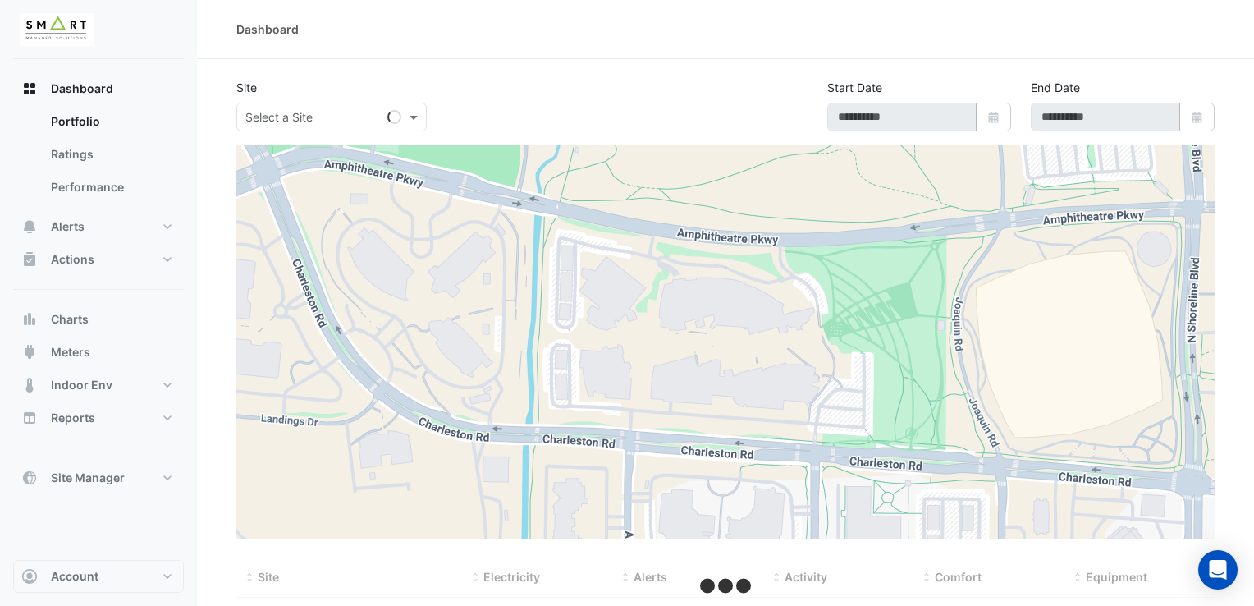
type input "**********"
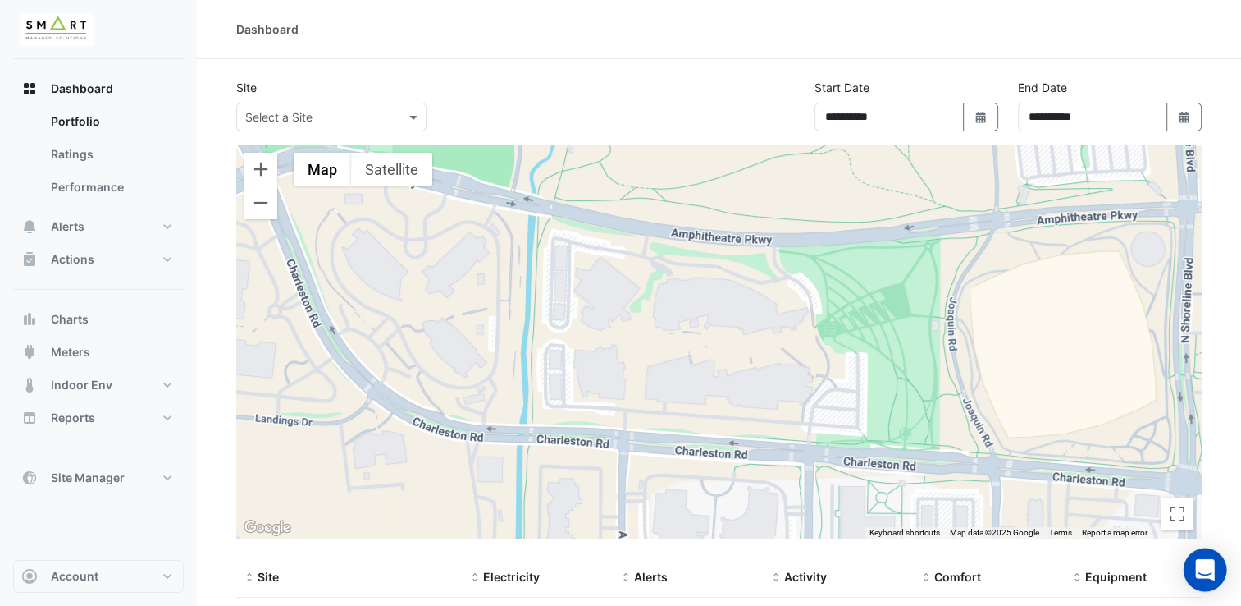
click at [1199, 564] on icon "Open Intercom Messenger" at bounding box center [1204, 569] width 19 height 21
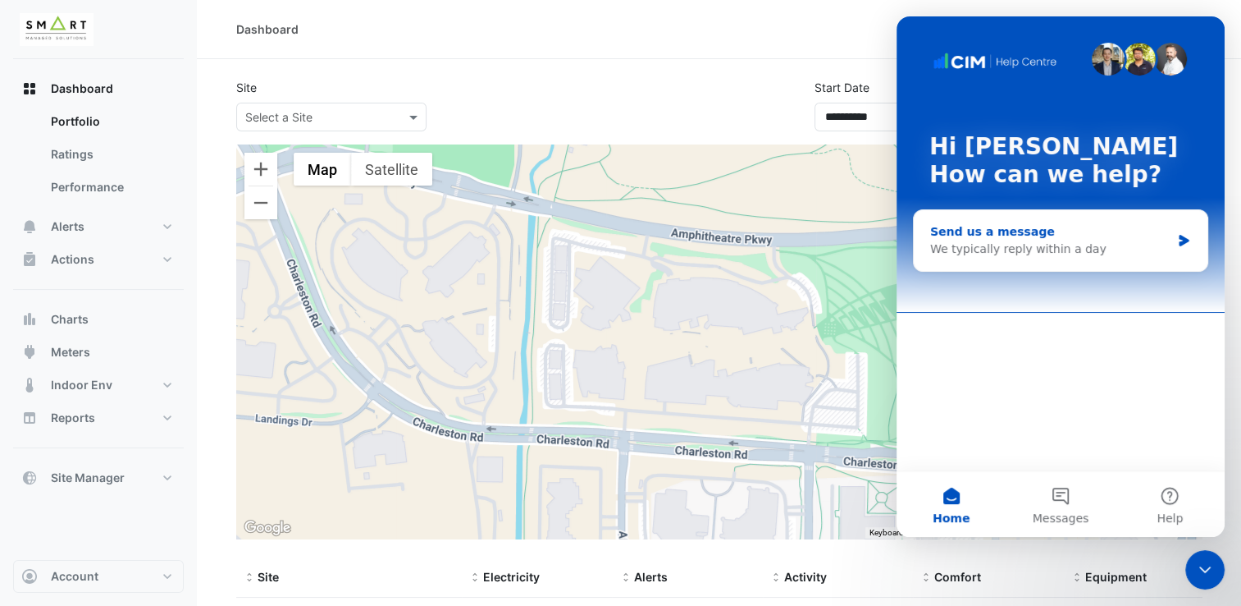
click at [1063, 226] on div "Send us a message" at bounding box center [1050, 231] width 240 height 17
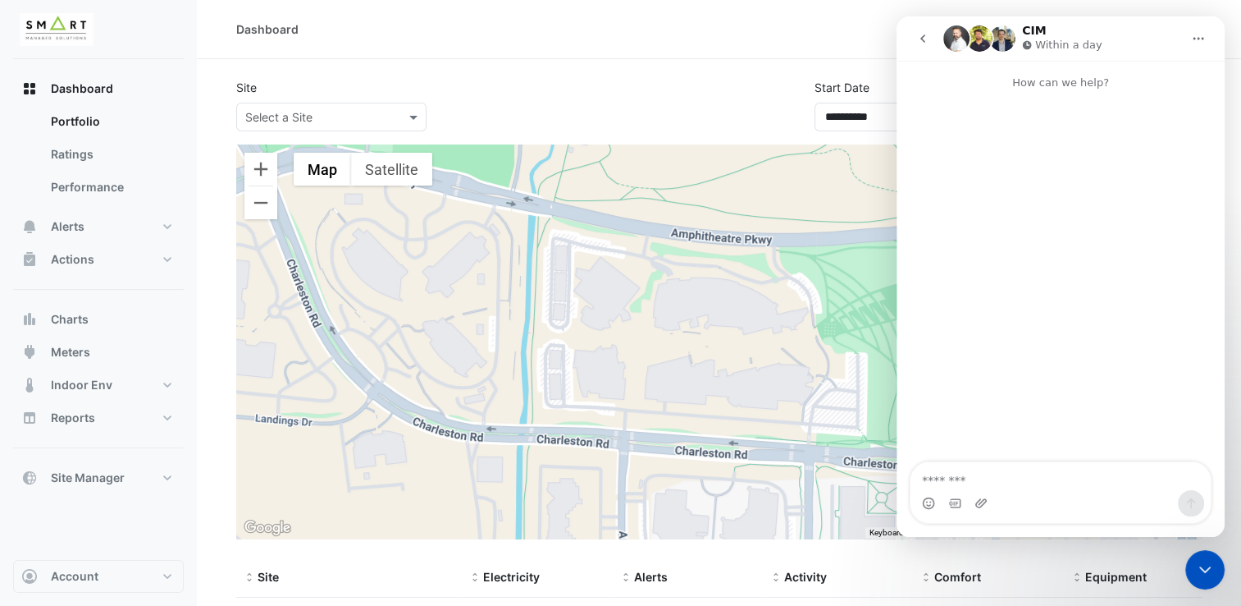
click at [927, 41] on icon "go back" at bounding box center [923, 38] width 13 height 13
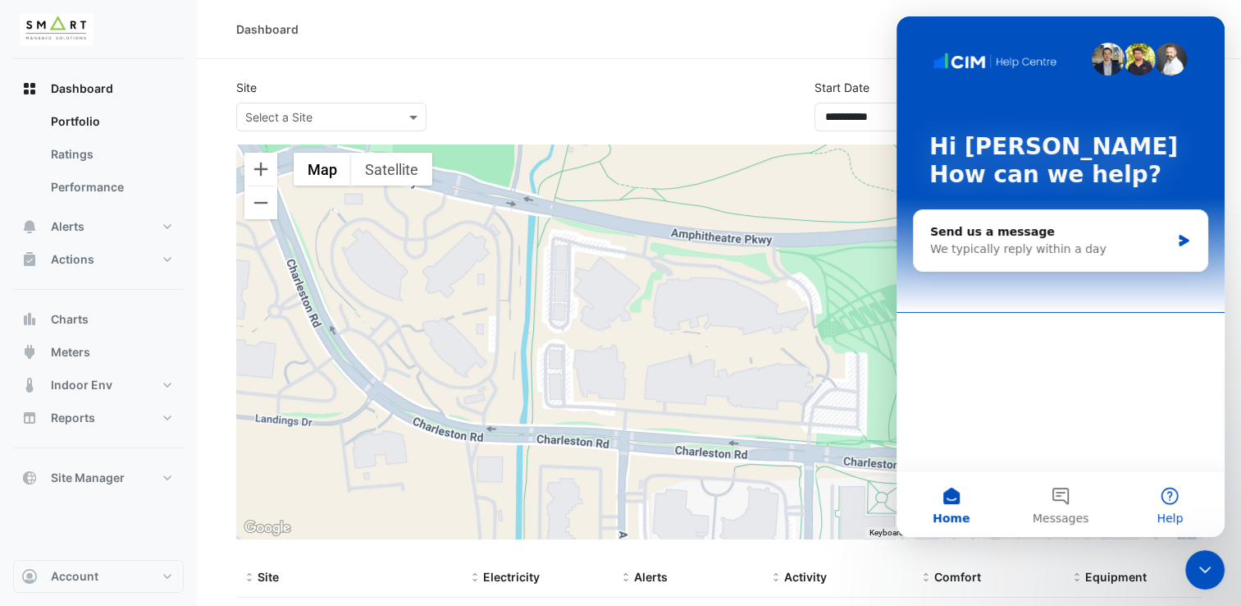
click at [1166, 494] on button "Help" at bounding box center [1170, 504] width 109 height 66
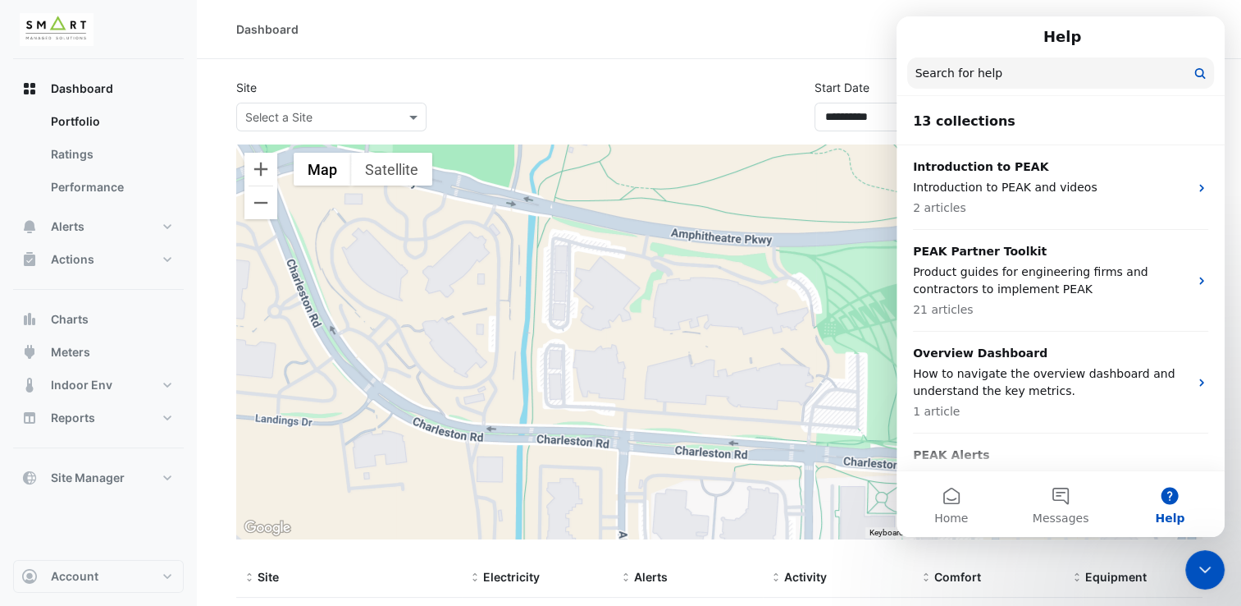
click at [1002, 80] on input "Search for help" at bounding box center [1060, 72] width 307 height 31
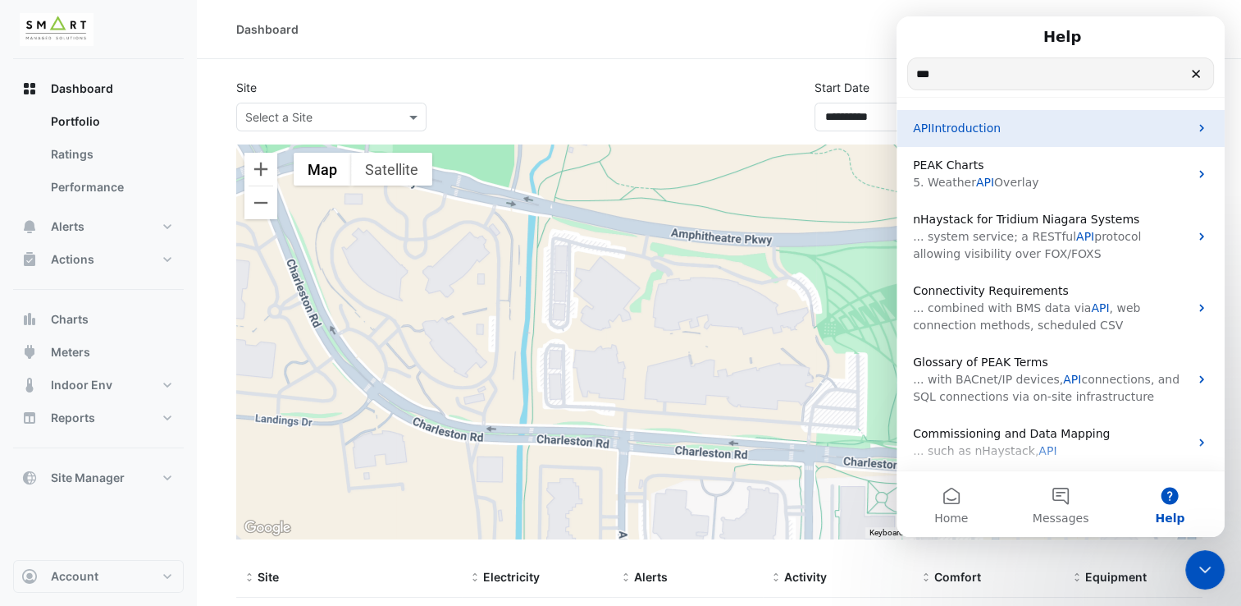
type input "***"
click at [979, 135] on span "Introduction" at bounding box center [966, 127] width 70 height 13
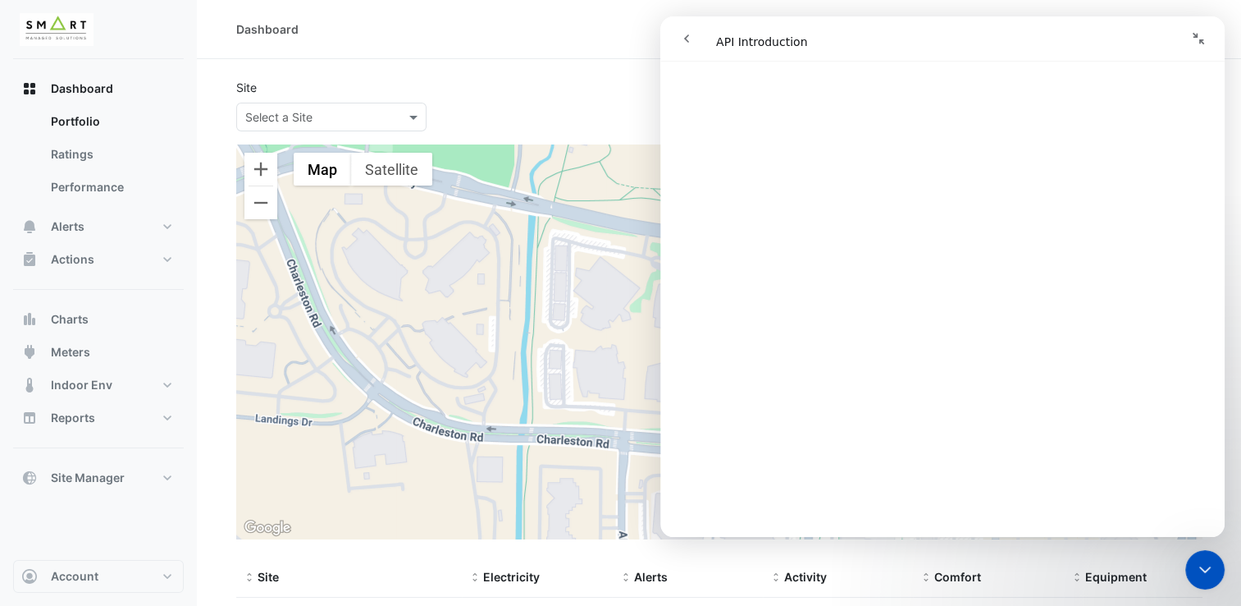
scroll to position [1241, 0]
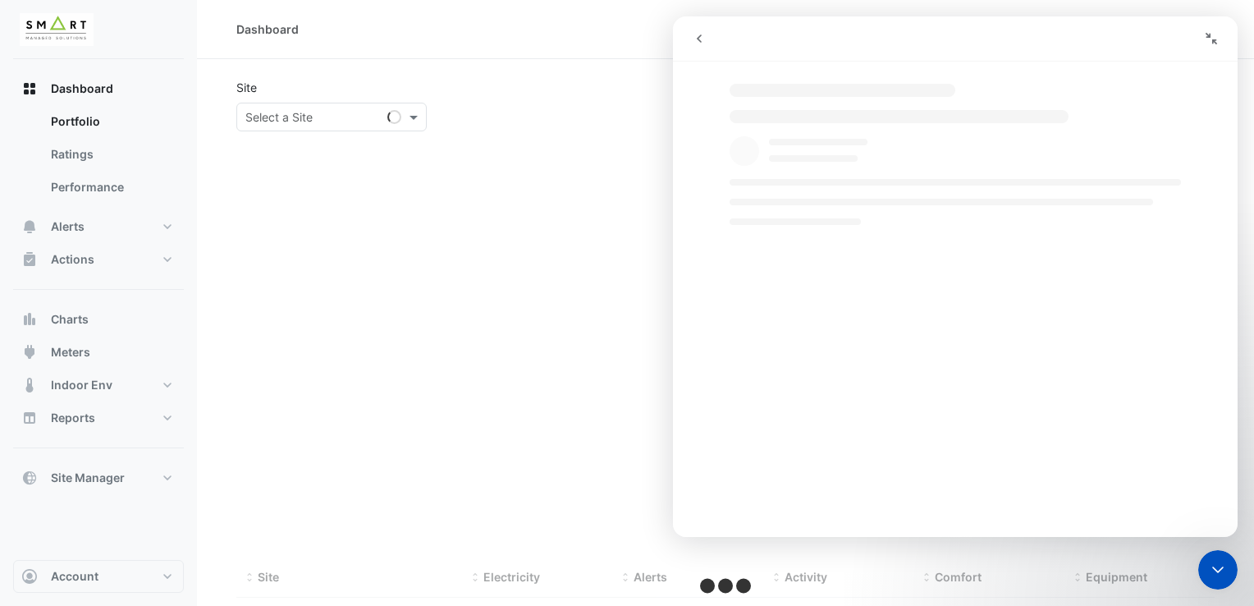
type input "**********"
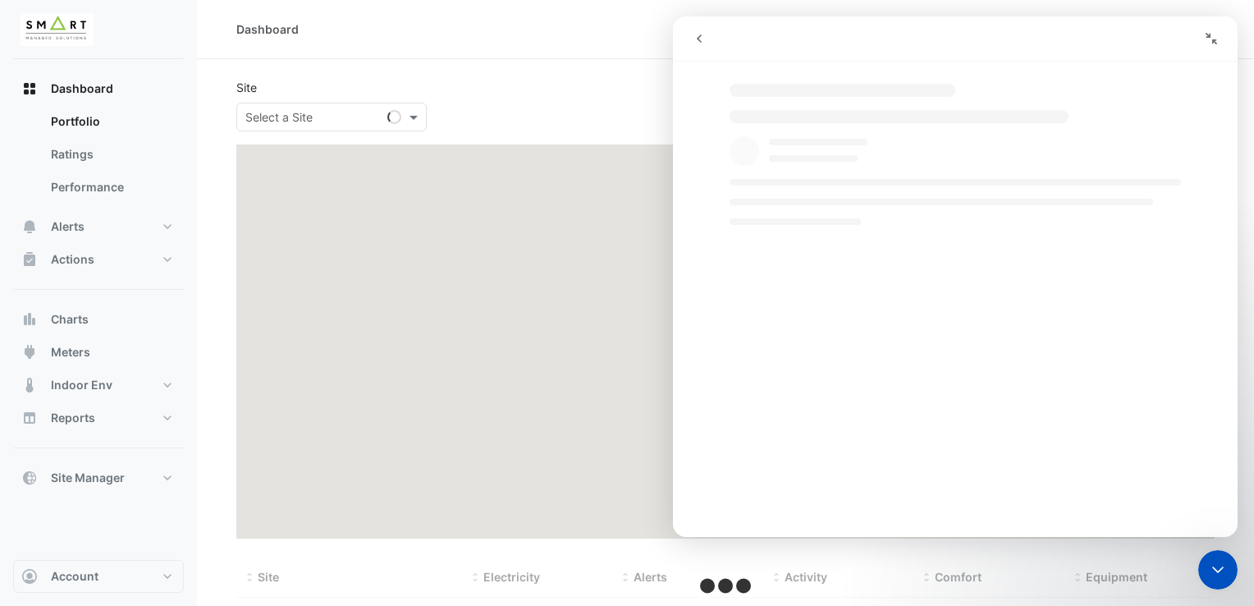
type input "**********"
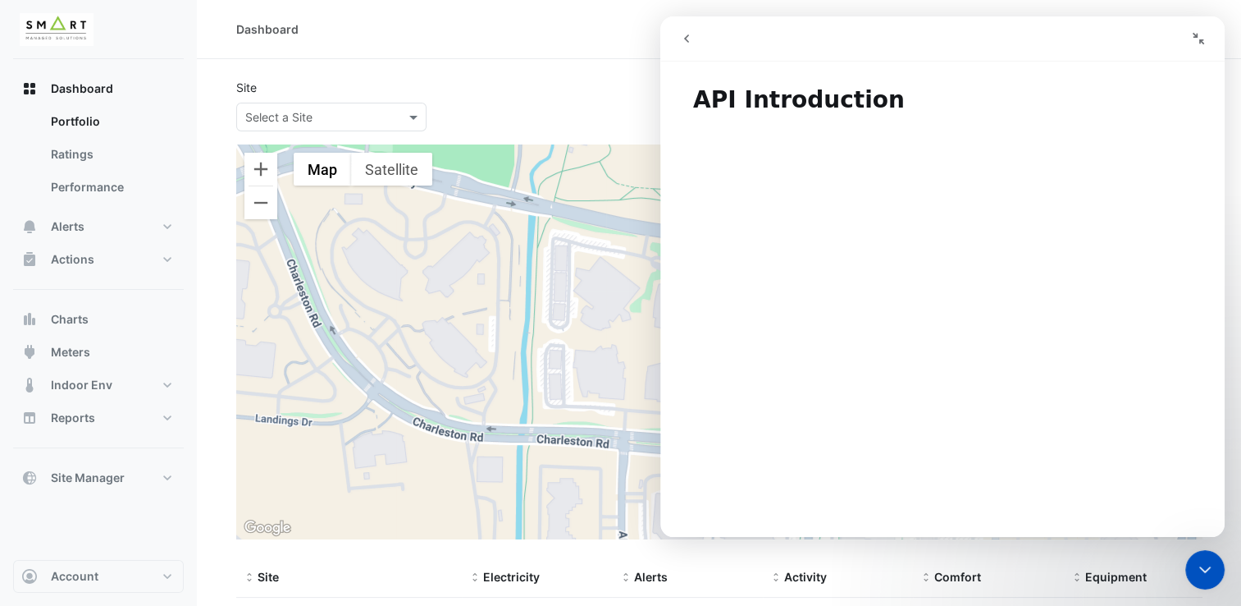
click at [542, 67] on section "**********" at bounding box center [719, 378] width 1045 height 638
click at [685, 43] on icon "go back" at bounding box center [686, 38] width 13 height 13
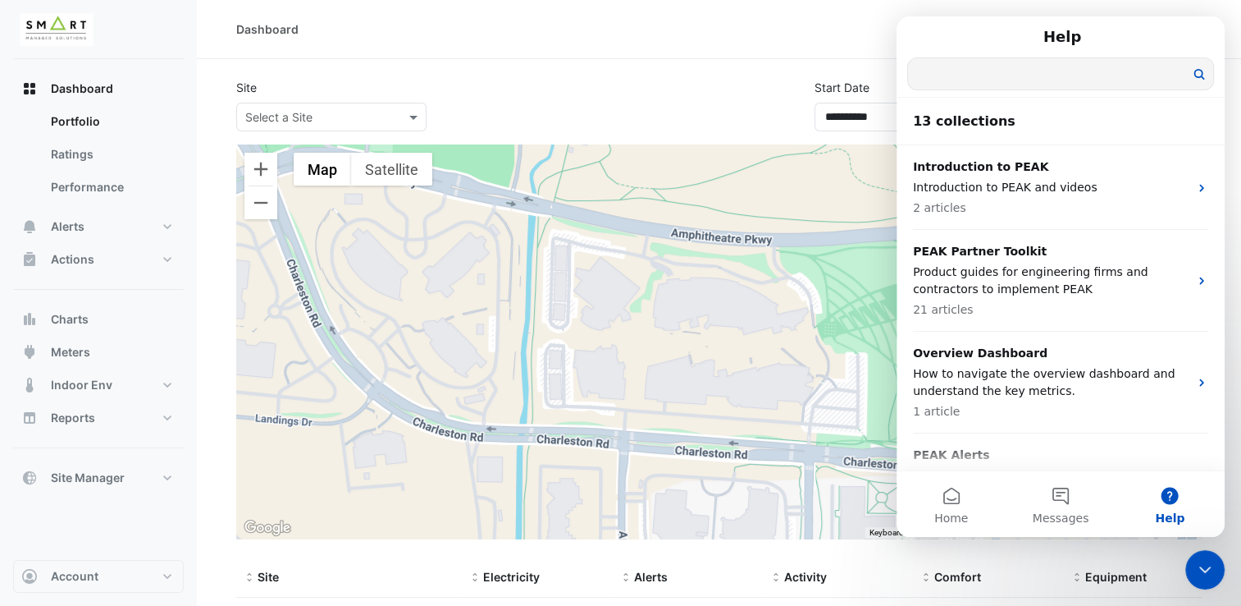
click at [1028, 71] on input "Search for help" at bounding box center [1060, 73] width 305 height 31
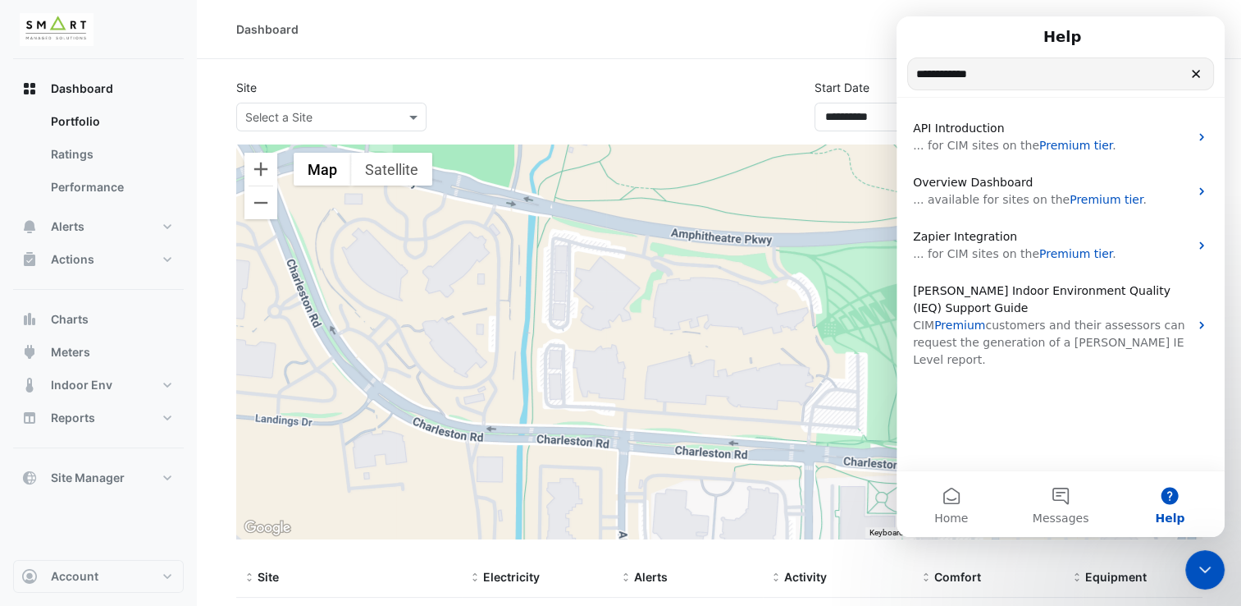
drag, startPoint x: 1007, startPoint y: 78, endPoint x: 839, endPoint y: 77, distance: 168.2
click html "**********"
type input "*"
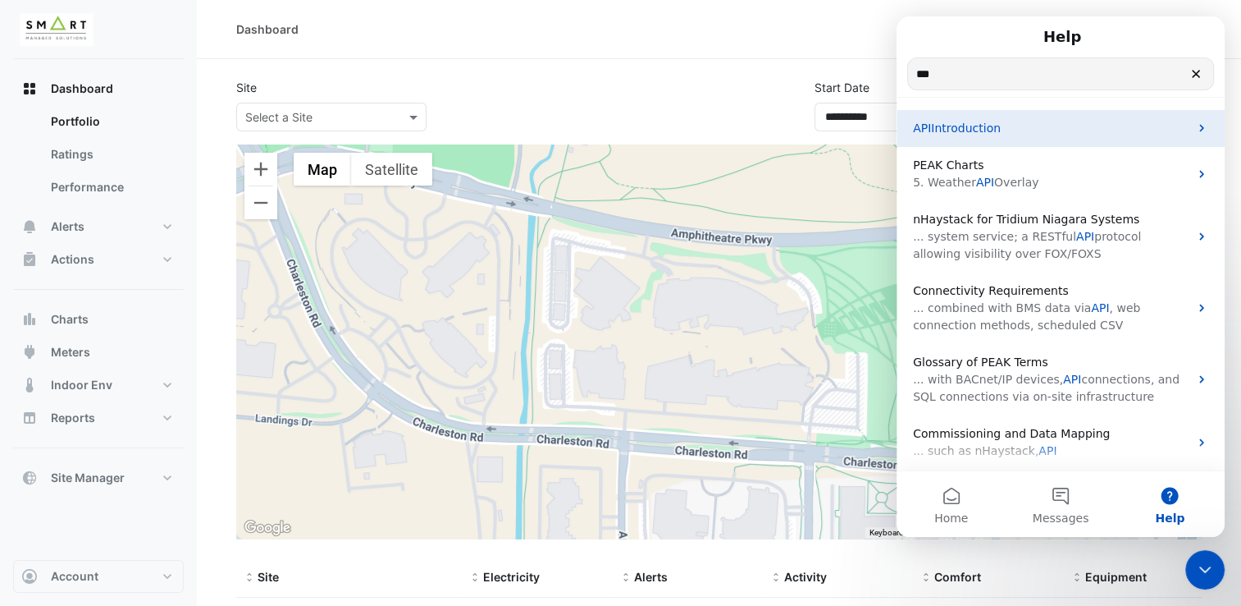
type input "***"
click at [1018, 121] on p "API Introduction" at bounding box center [1051, 128] width 276 height 17
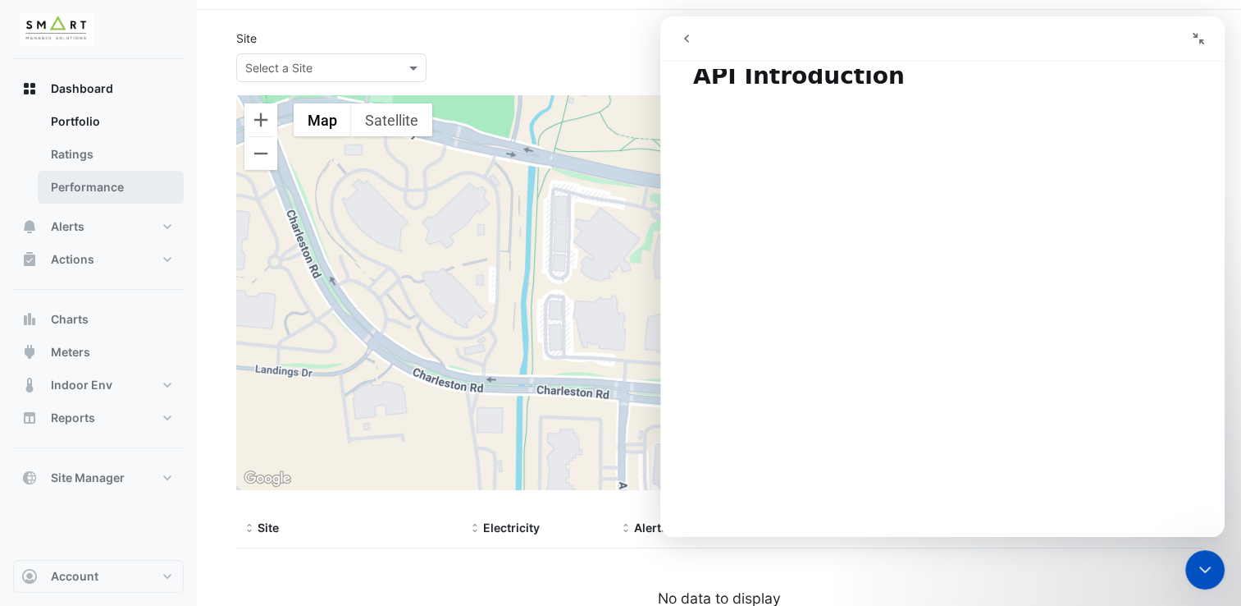
scroll to position [91, 0]
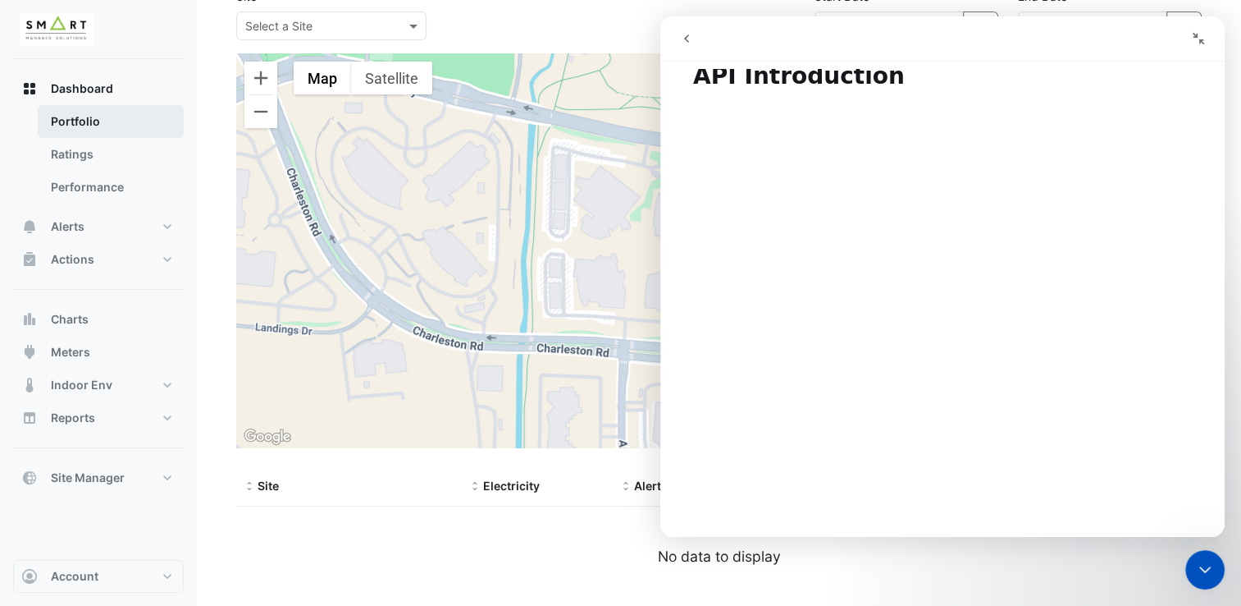
click at [103, 133] on link "Portfolio" at bounding box center [111, 121] width 146 height 33
click at [678, 34] on button "go back" at bounding box center [686, 38] width 31 height 31
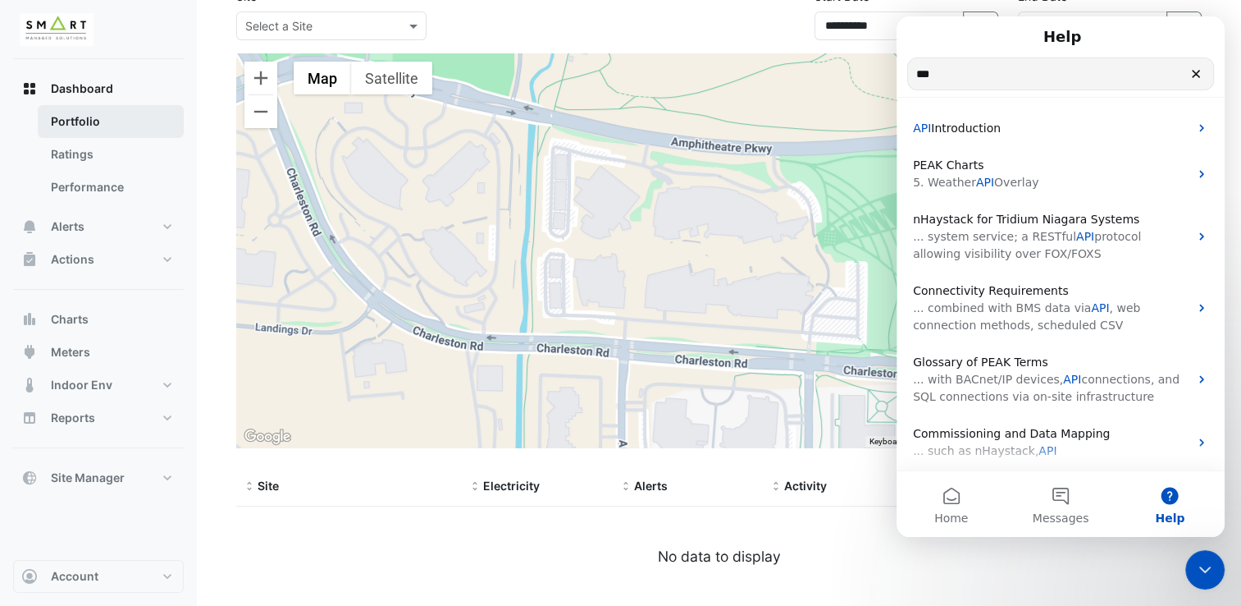
click at [85, 117] on link "Portfolio" at bounding box center [111, 121] width 146 height 33
click at [102, 96] on span "Dashboard" at bounding box center [82, 88] width 62 height 16
click at [1134, 578] on ngx-datatable "Site Electricity Alerts Activity Comfort Equipment No data to display" at bounding box center [719, 536] width 966 height 139
click at [1214, 558] on div "Close Intercom Messenger" at bounding box center [1205, 569] width 39 height 39
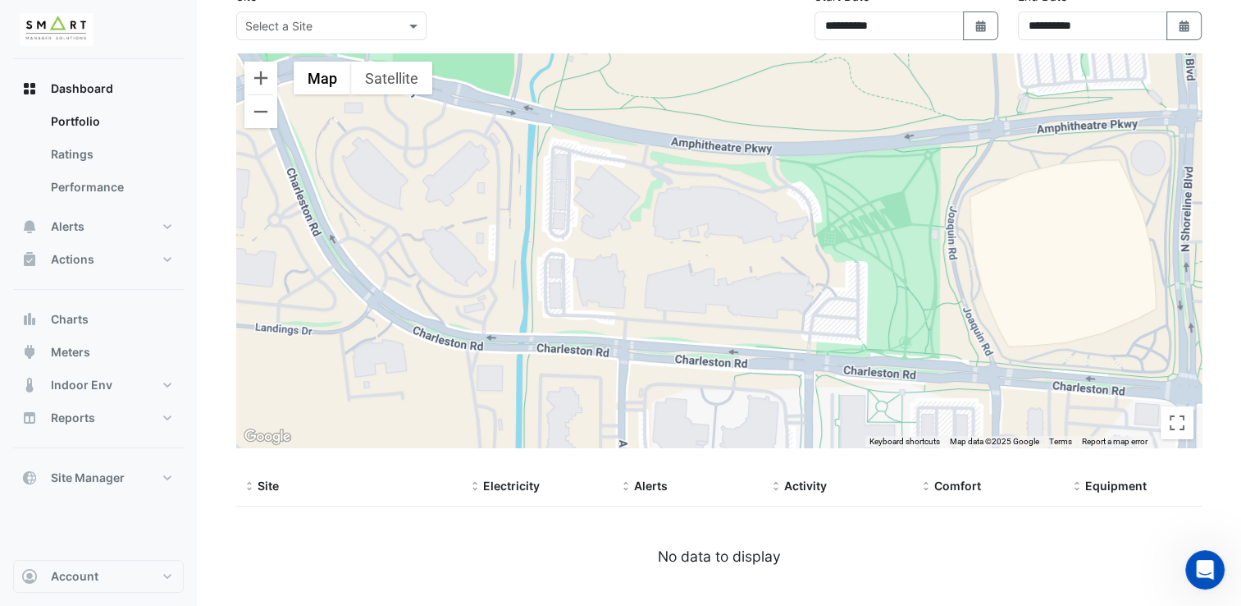
scroll to position [0, 0]
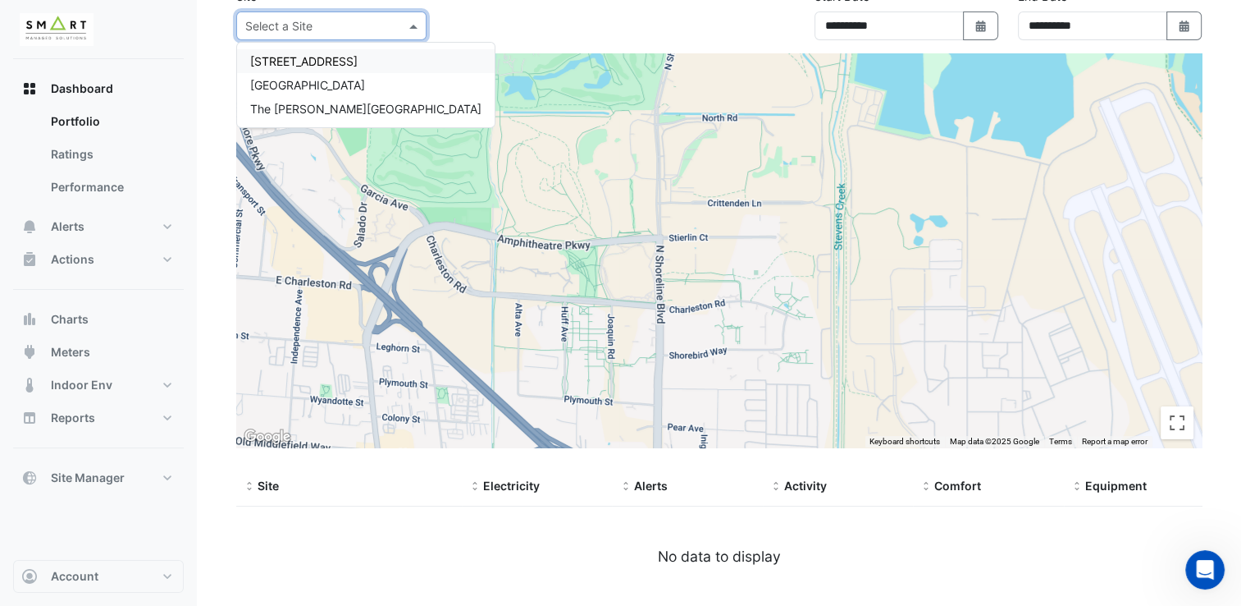
click at [365, 24] on input "text" at bounding box center [314, 26] width 139 height 17
click at [331, 61] on span "12 Hammersmith Grove" at bounding box center [303, 61] width 107 height 14
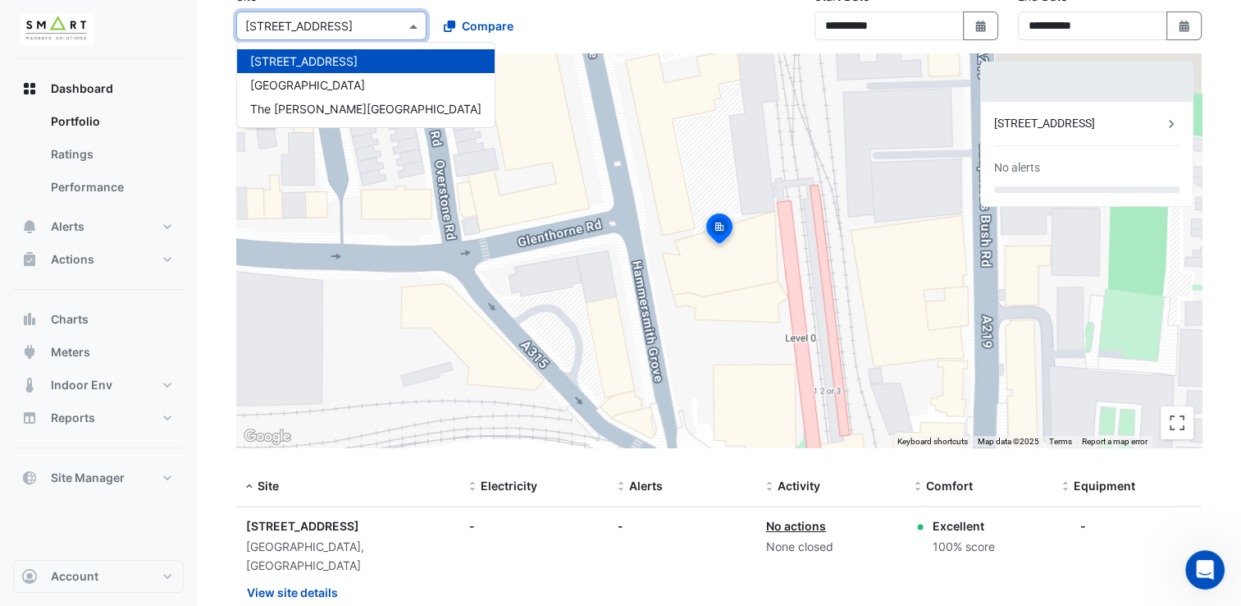
click at [381, 30] on input "text" at bounding box center [314, 26] width 139 height 17
click at [338, 107] on span "The Porter Building" at bounding box center [365, 109] width 231 height 14
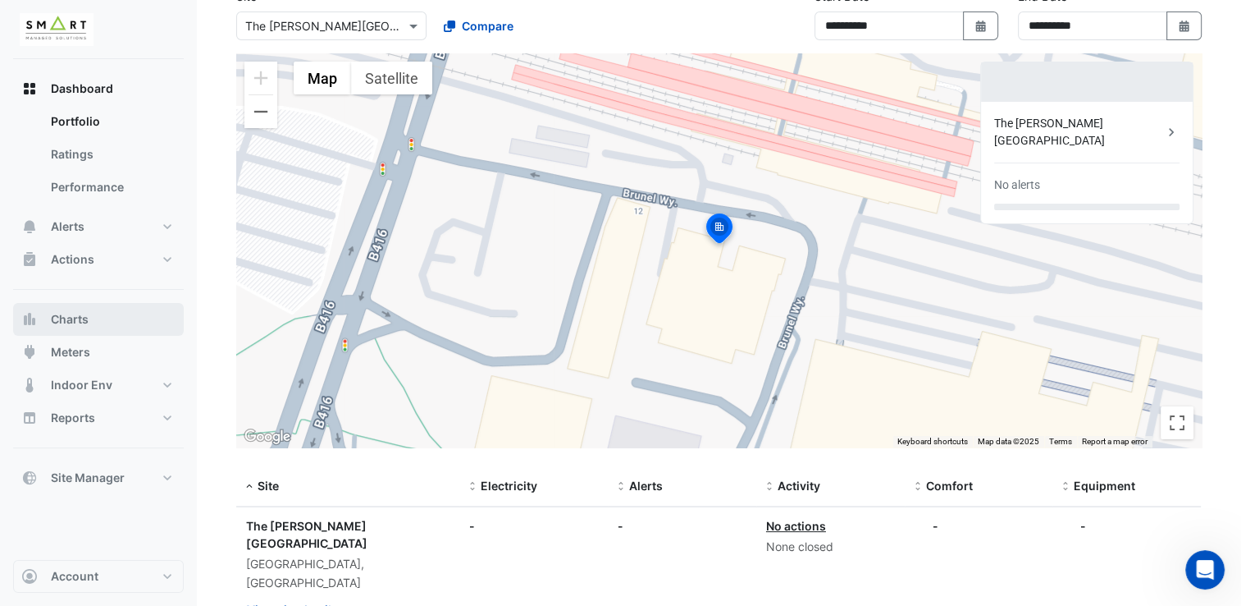
click at [87, 314] on span "Charts" at bounding box center [70, 319] width 38 height 16
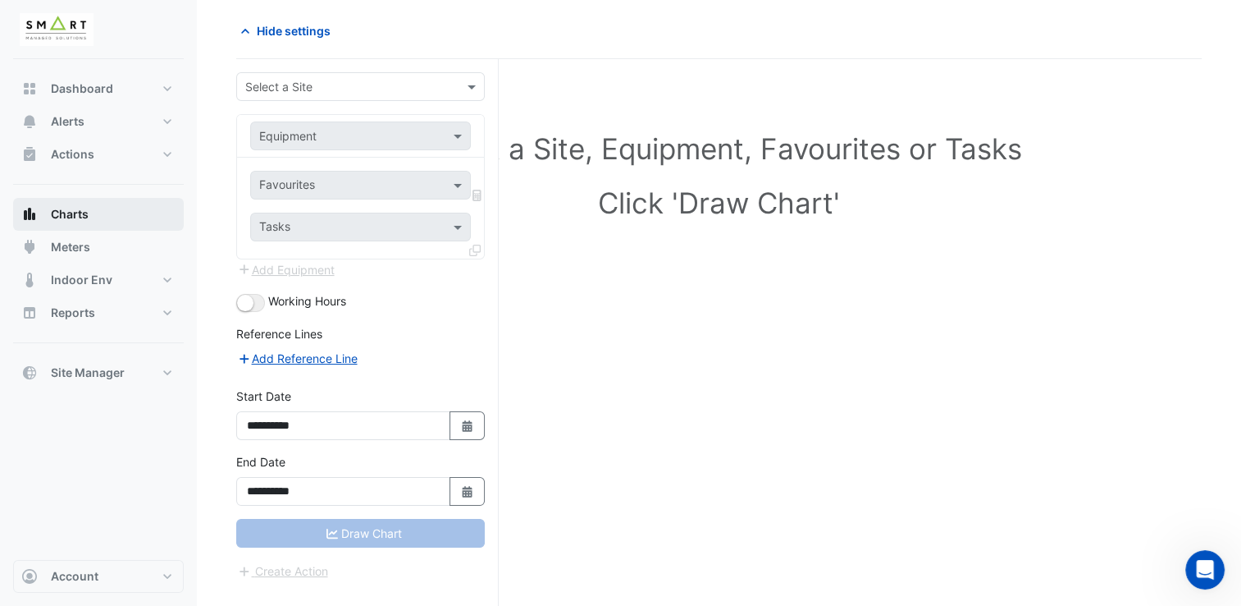
scroll to position [62, 0]
click at [349, 89] on input "text" at bounding box center [344, 88] width 198 height 17
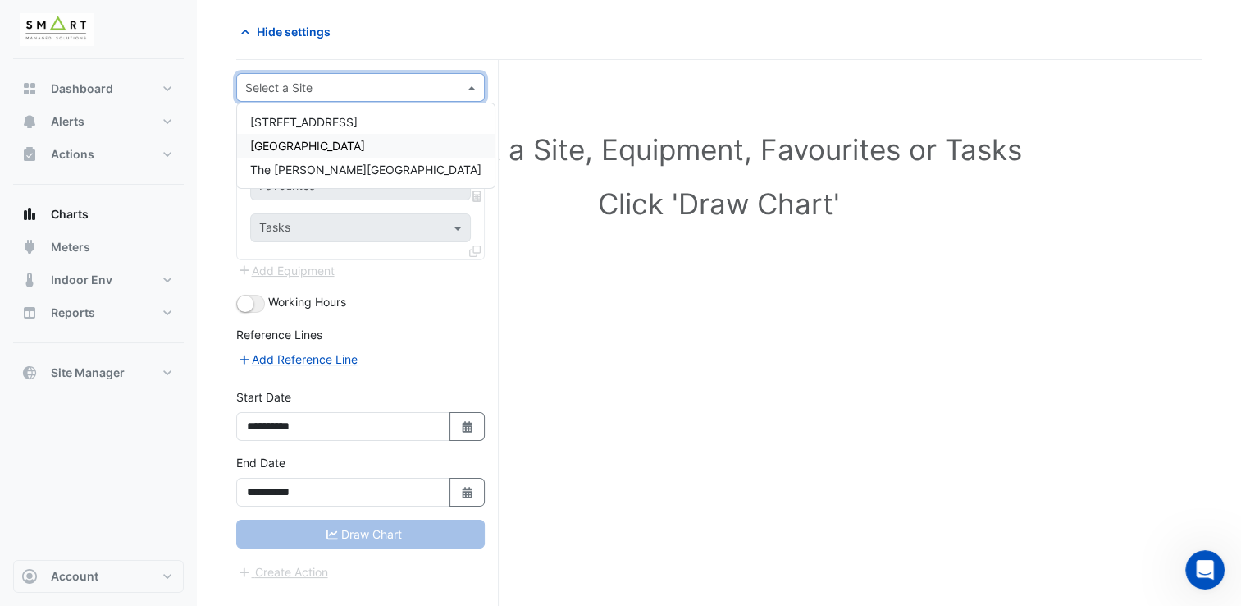
click at [328, 145] on span "Thames Tower" at bounding box center [307, 146] width 115 height 14
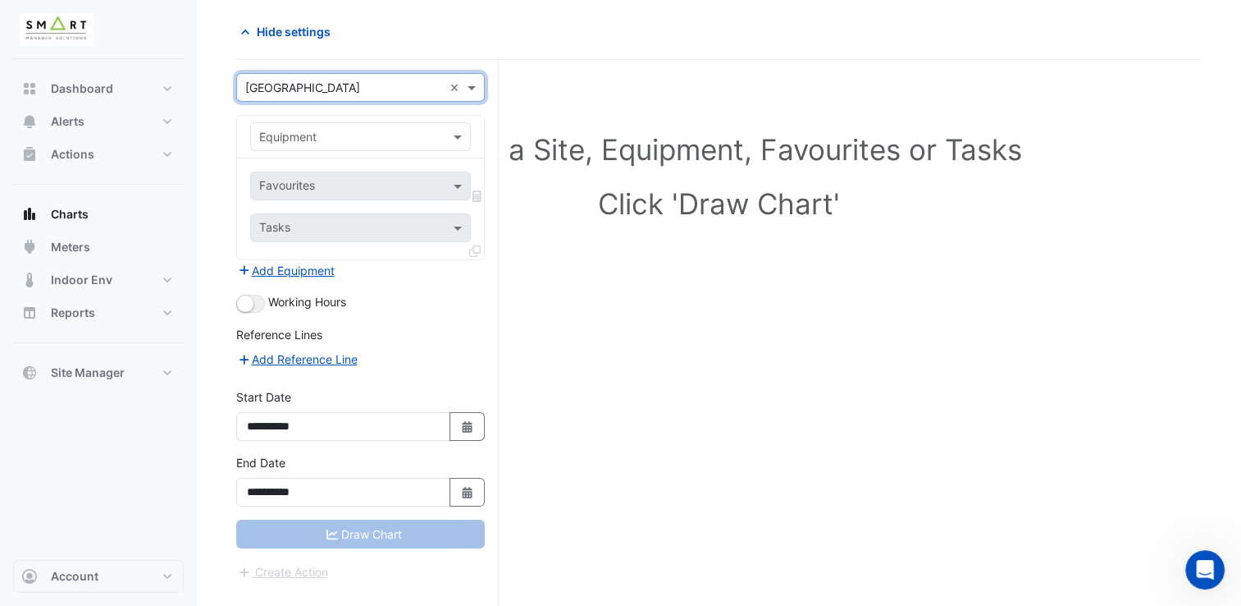
click at [351, 139] on input "text" at bounding box center [344, 137] width 170 height 17
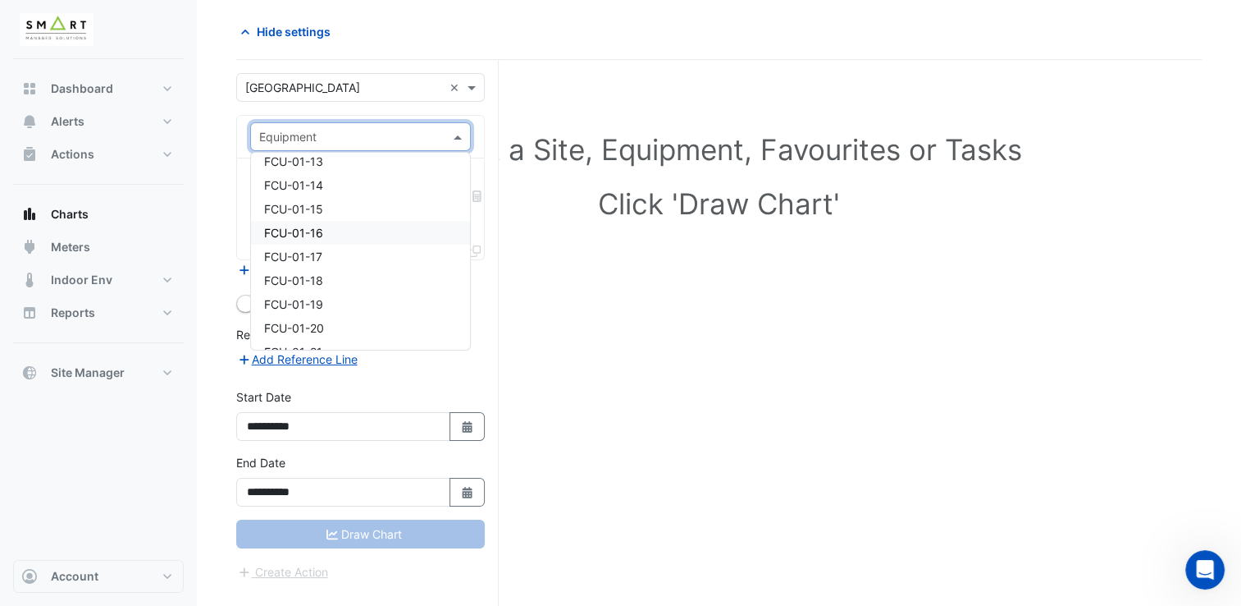
scroll to position [1008, 0]
click at [352, 238] on div "FCU-01-18" at bounding box center [361, 234] width 220 height 24
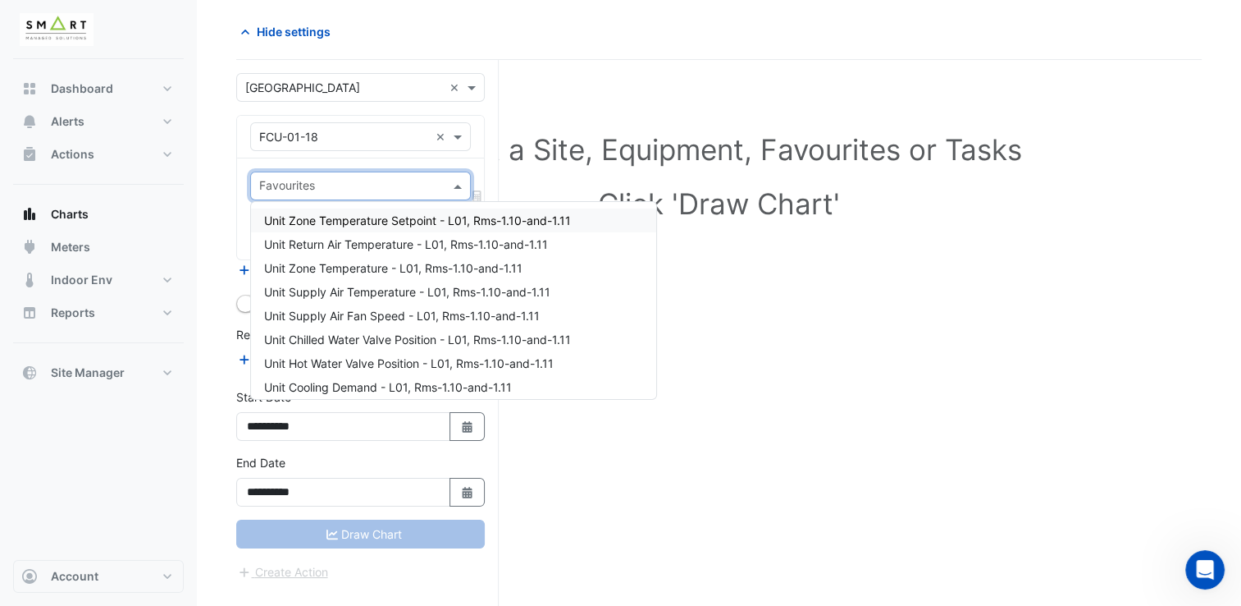
click at [398, 181] on input "text" at bounding box center [351, 187] width 184 height 17
click at [378, 223] on span "Unit Zone Temperature Setpoint - L01, Rms-1.10-and-1.11" at bounding box center [417, 220] width 307 height 14
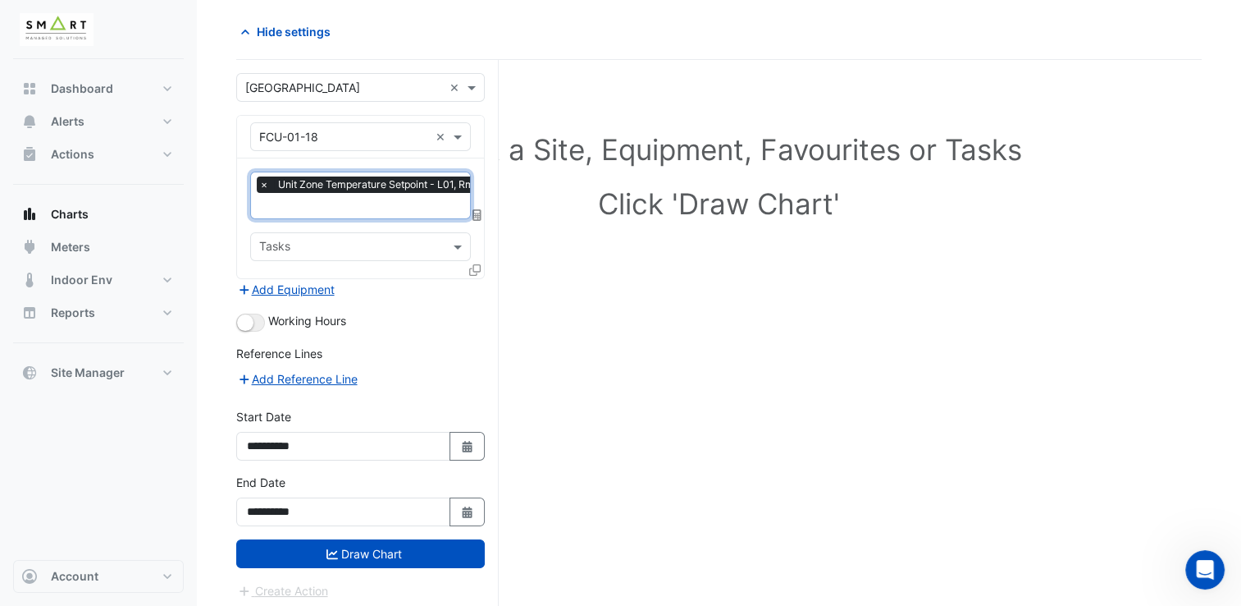
click at [370, 255] on div at bounding box center [350, 248] width 186 height 21
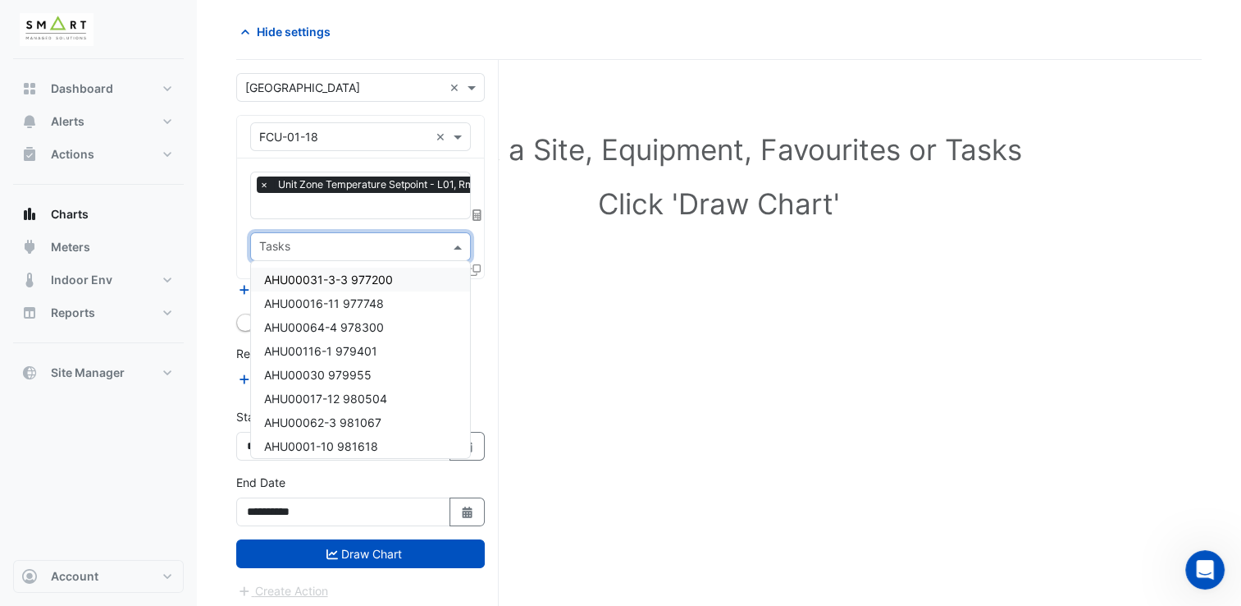
click at [535, 267] on div "Select a Site, Equipment, Favourites or Tasks Click 'Draw Chart'" at bounding box center [719, 180] width 946 height 200
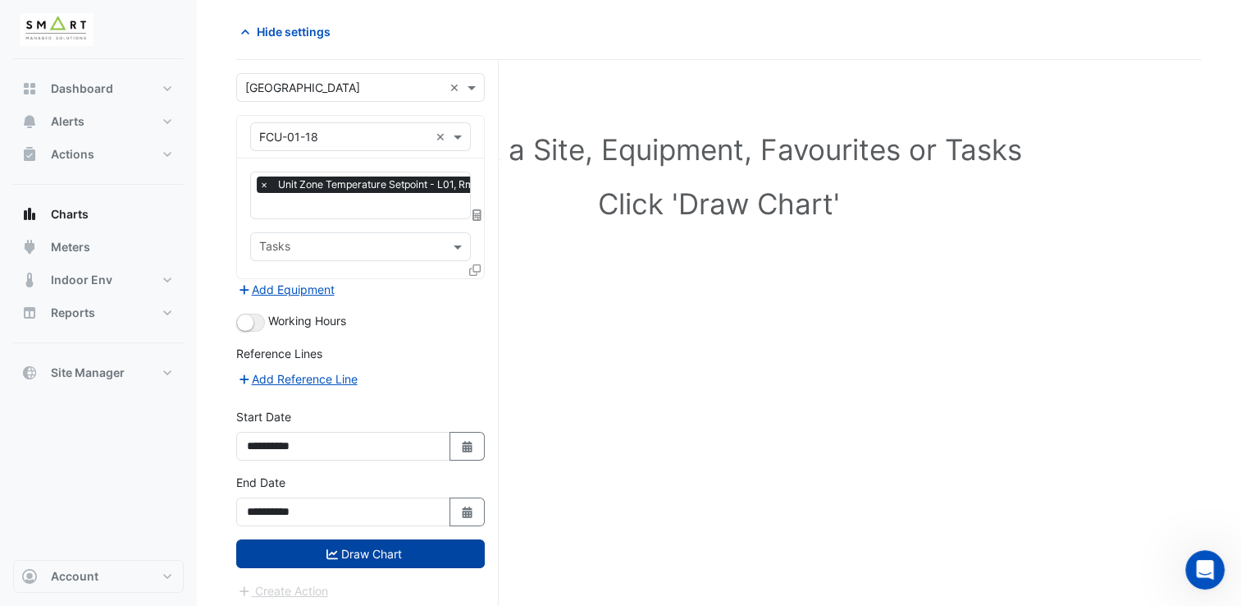
click at [361, 551] on button "Draw Chart" at bounding box center [360, 553] width 249 height 29
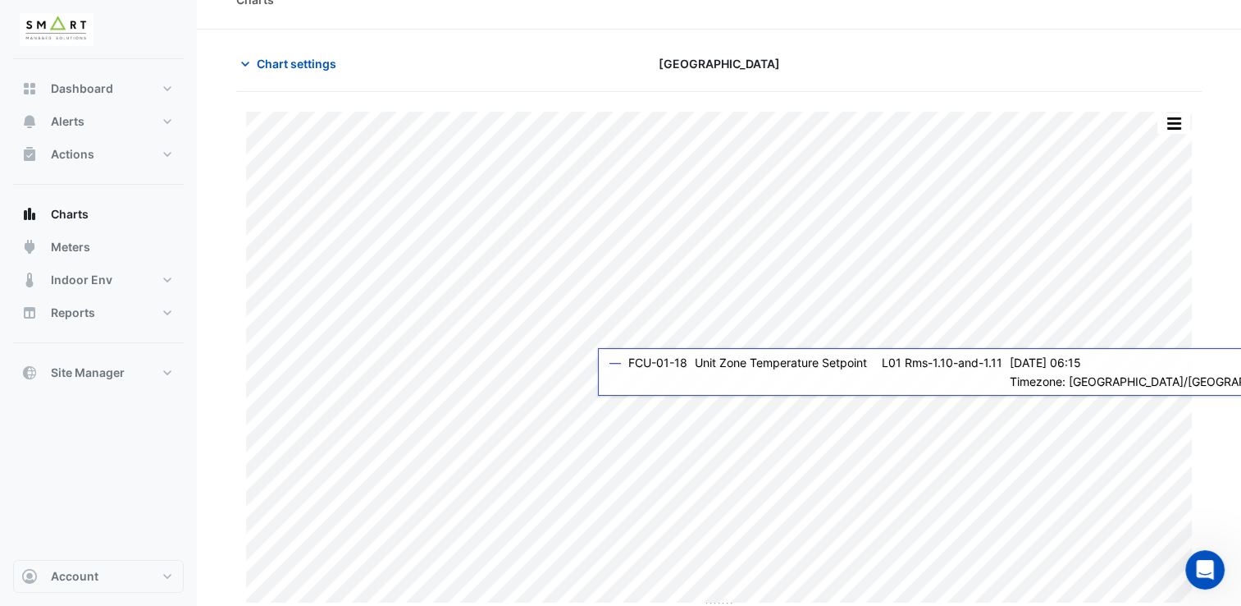
scroll to position [33, 0]
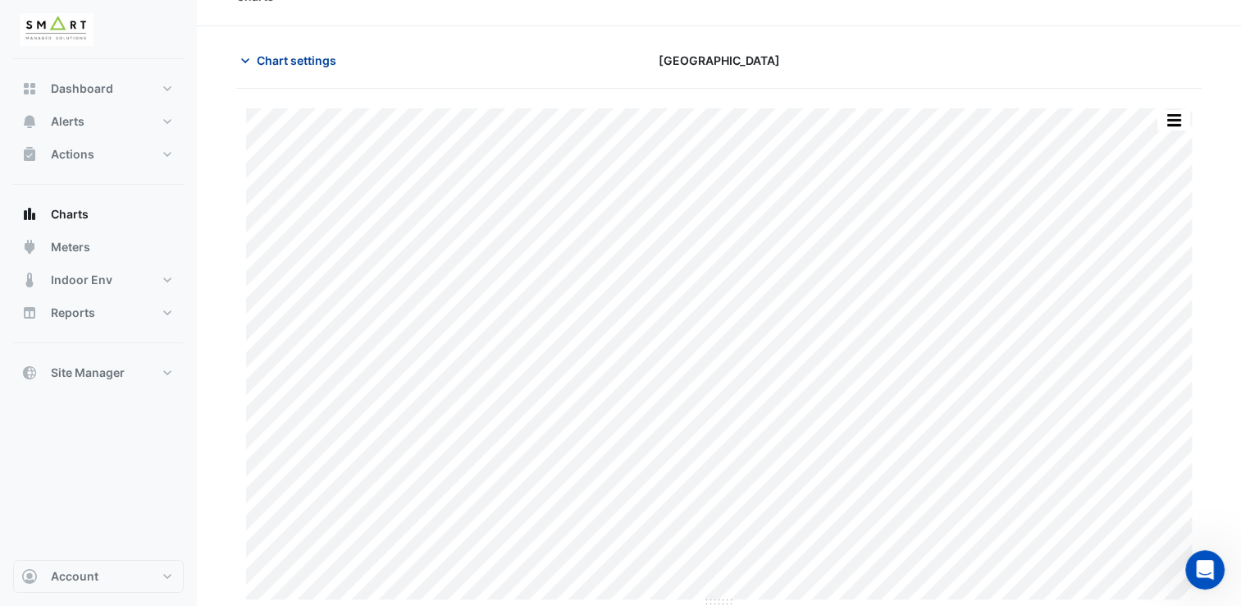
click at [268, 54] on span "Chart settings" at bounding box center [297, 60] width 80 height 17
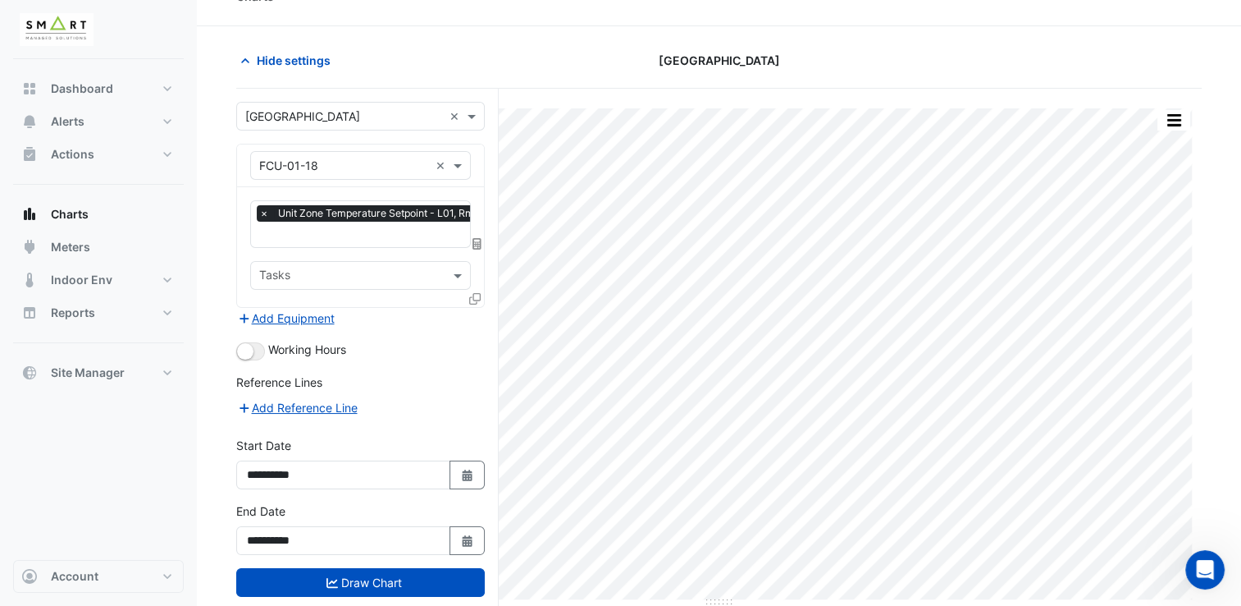
click at [343, 181] on div "Equipment × FCU-01-18 ×" at bounding box center [360, 165] width 247 height 43
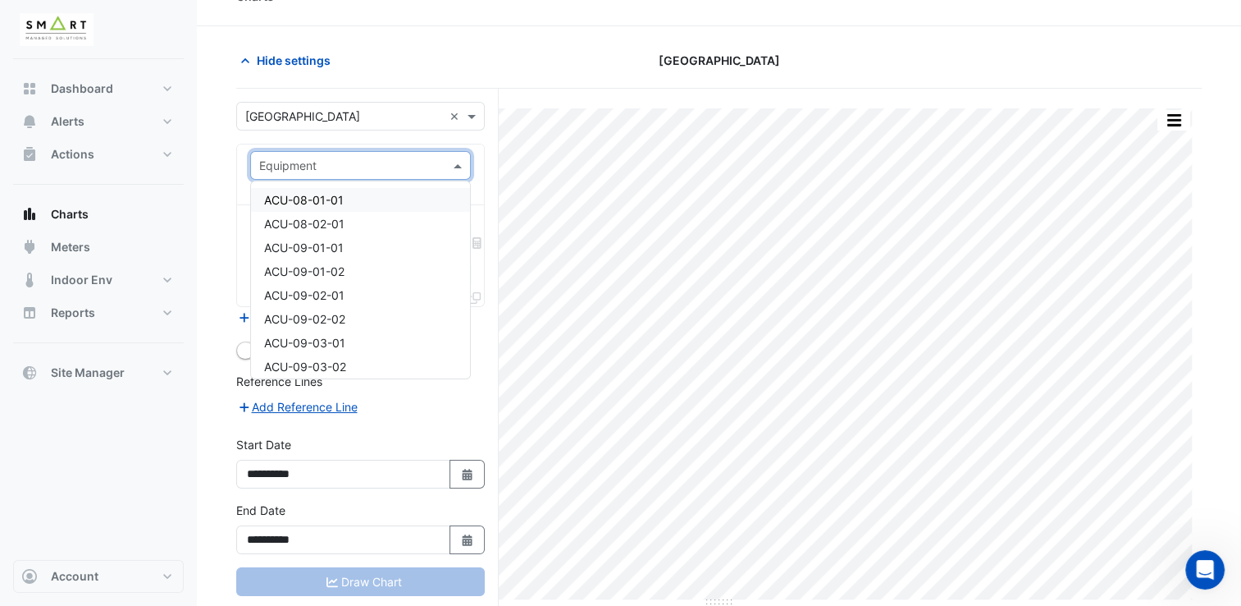
click at [378, 166] on input "text" at bounding box center [344, 166] width 170 height 17
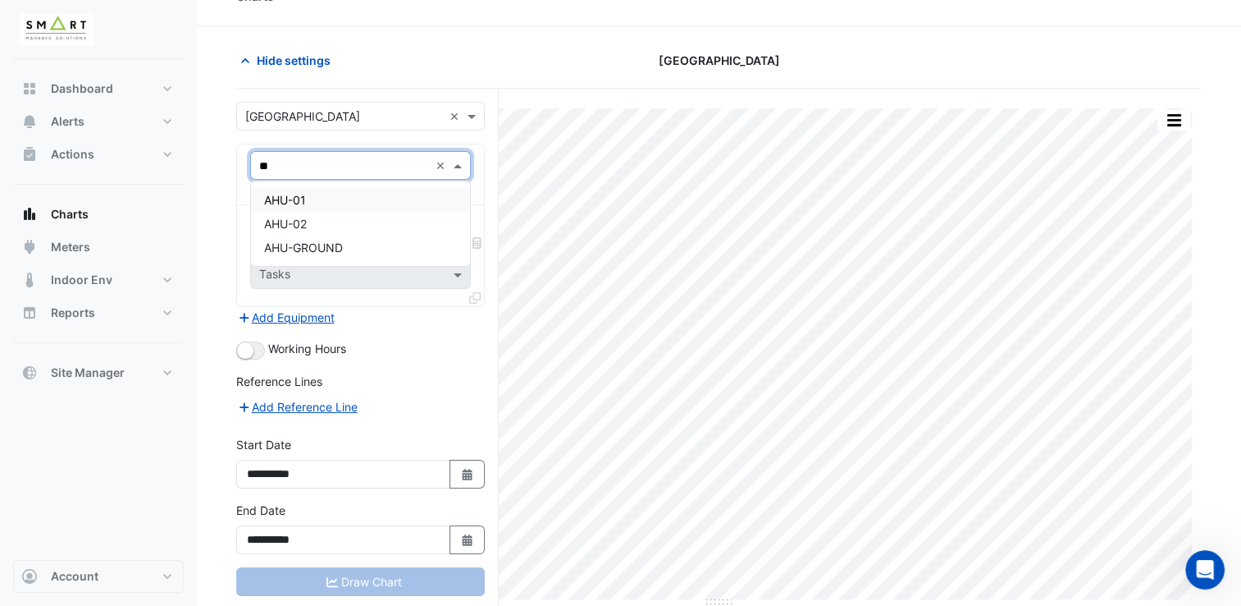
type input "***"
click at [341, 194] on div "AHU-01" at bounding box center [361, 200] width 220 height 24
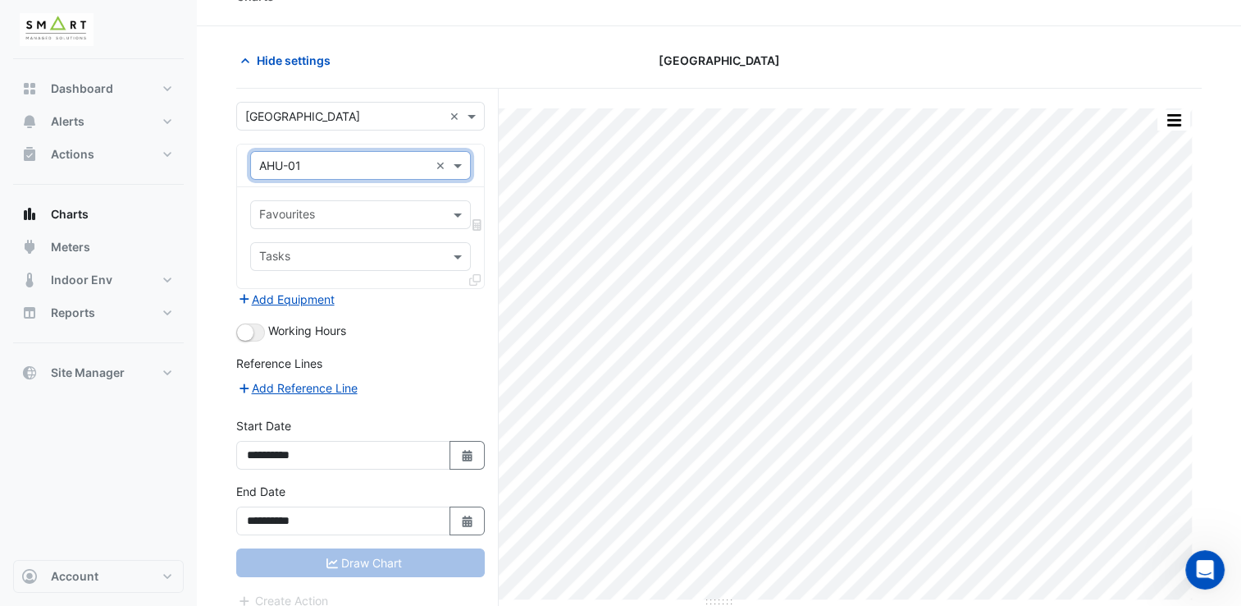
click at [246, 341] on form "**********" at bounding box center [360, 356] width 249 height 508
click at [320, 557] on div "Draw Chart" at bounding box center [360, 562] width 249 height 29
click at [365, 254] on input "text" at bounding box center [351, 257] width 184 height 17
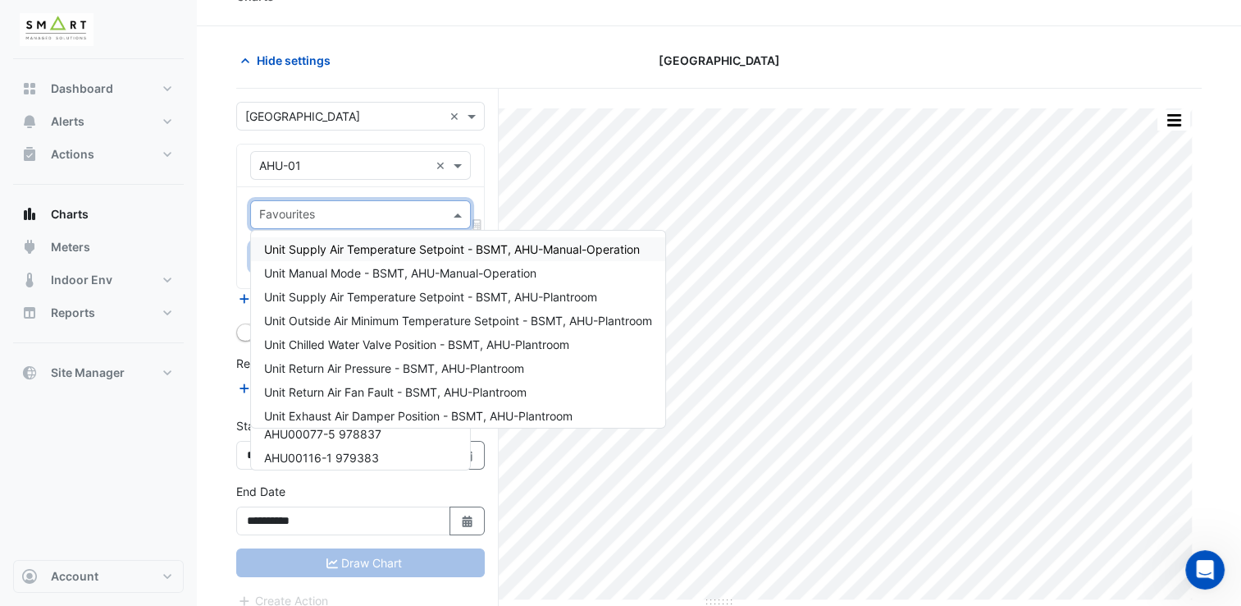
click at [371, 215] on input "text" at bounding box center [351, 216] width 184 height 17
click at [364, 250] on span "Unit Supply Air Temperature Setpoint - BSMT, AHU-Manual-Operation" at bounding box center [452, 249] width 376 height 14
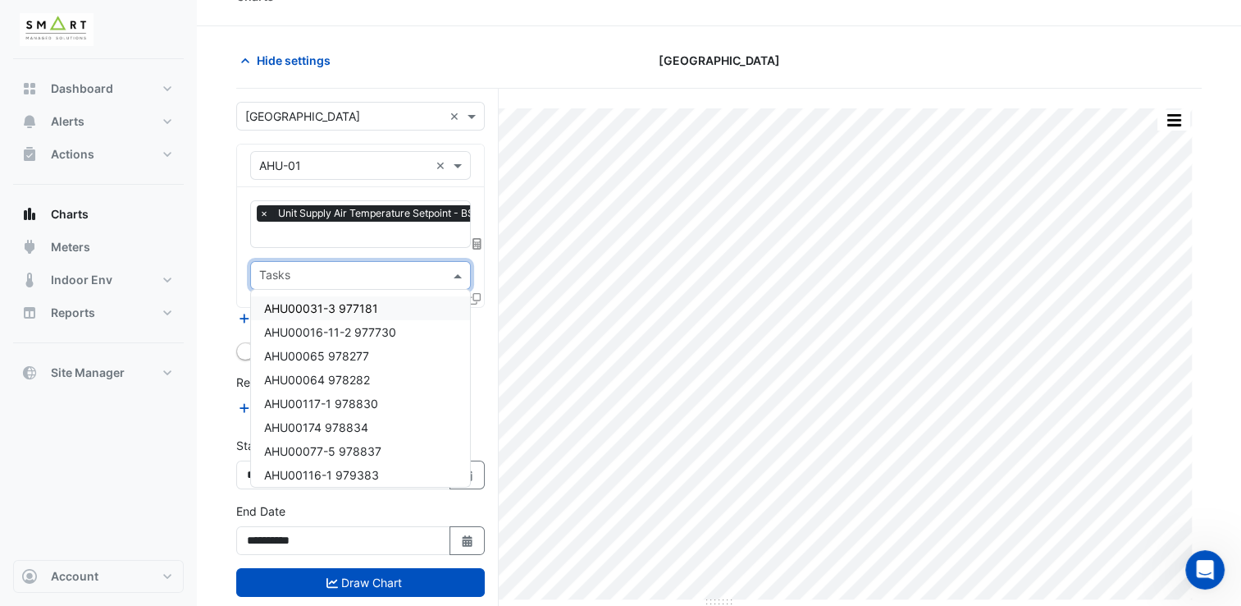
click at [374, 270] on input "text" at bounding box center [351, 276] width 184 height 17
click at [345, 309] on span "AHU00031-3 977181" at bounding box center [321, 308] width 114 height 14
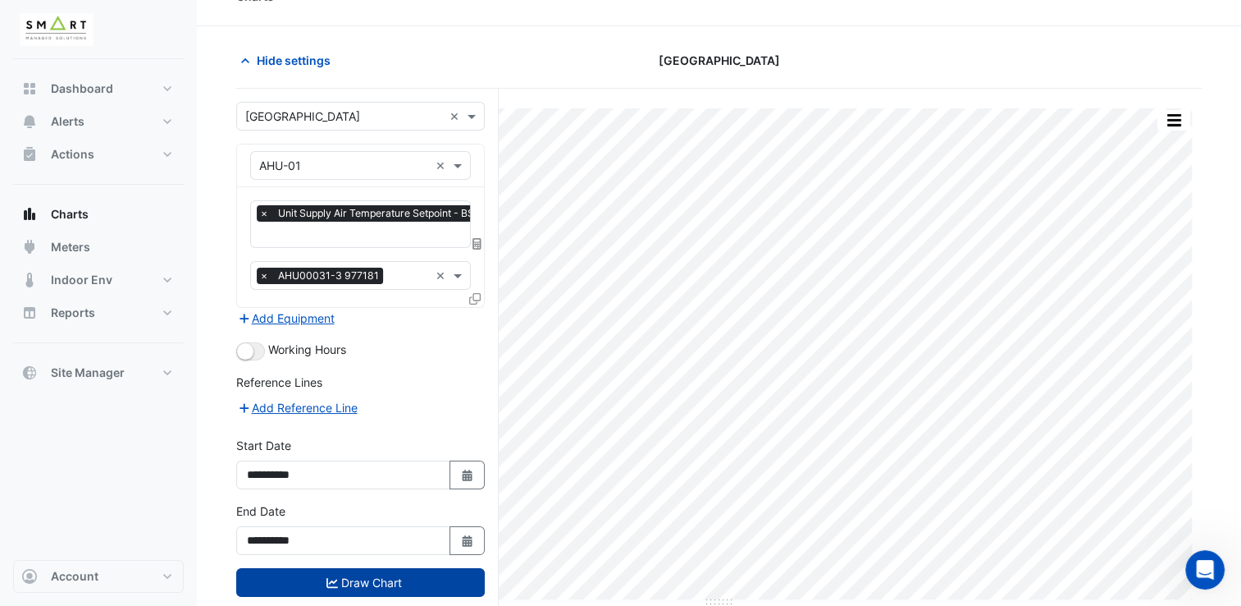
click at [328, 578] on icon "submit" at bounding box center [332, 582] width 11 height 10
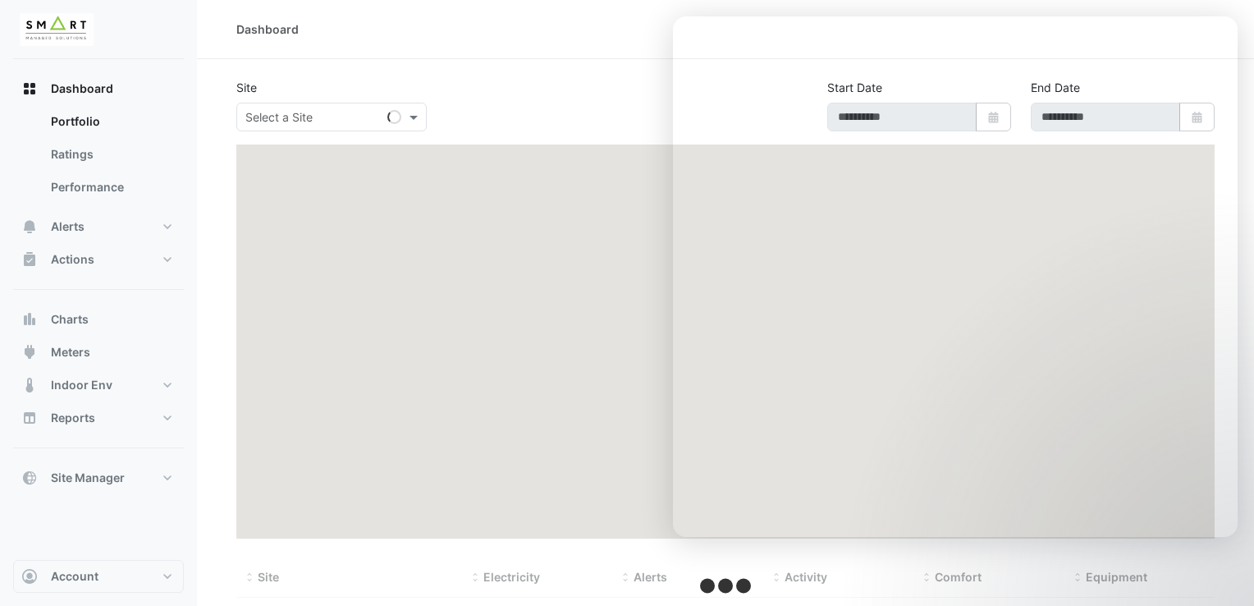
type input "**********"
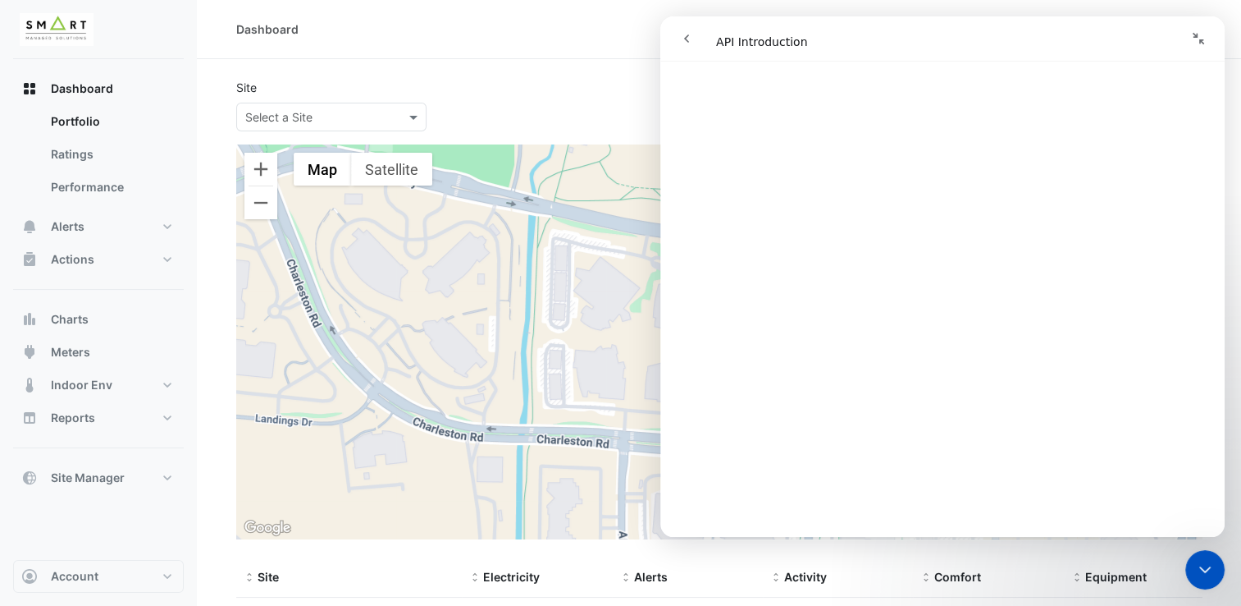
scroll to position [1075, 0]
